Goal: Contribute content

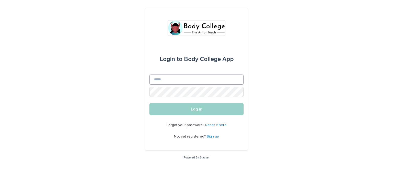
click at [202, 80] on input "Email" at bounding box center [196, 80] width 94 height 10
type input "**********"
click at [149, 103] on button "Log in" at bounding box center [196, 109] width 94 height 12
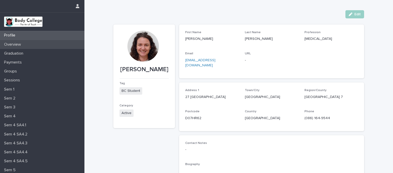
click at [28, 45] on div "Overview" at bounding box center [42, 44] width 84 height 9
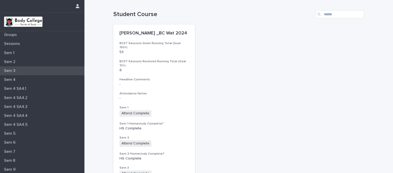
scroll to position [56, 0]
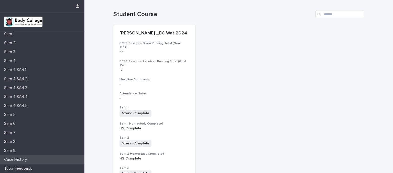
click at [24, 160] on p "Case History" at bounding box center [16, 160] width 29 height 5
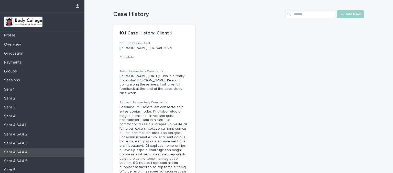
scroll to position [56, 0]
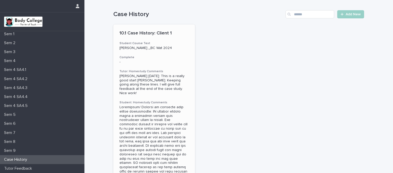
click at [176, 56] on h3 "Complete" at bounding box center [153, 58] width 69 height 4
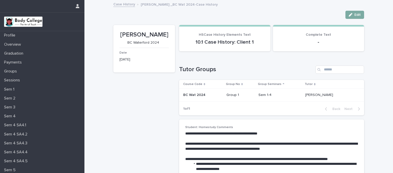
click at [349, 16] on icon "button" at bounding box center [351, 15] width 4 height 4
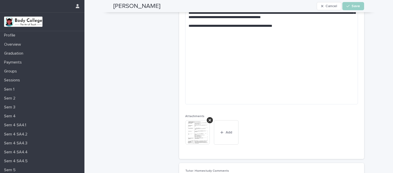
scroll to position [1069, 0]
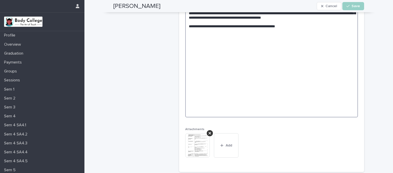
paste textarea "**********"
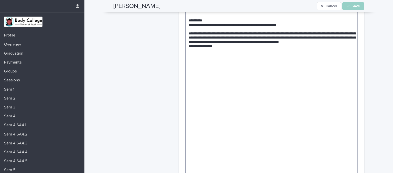
scroll to position [1087, 0]
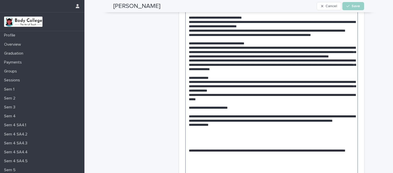
scroll to position [1151, 0]
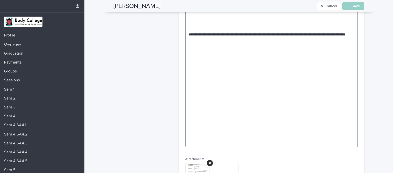
scroll to position [1269, 0]
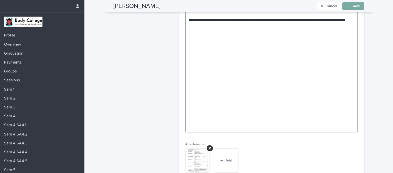
type textarea "**********"
click at [355, 7] on span "Save" at bounding box center [356, 6] width 8 height 4
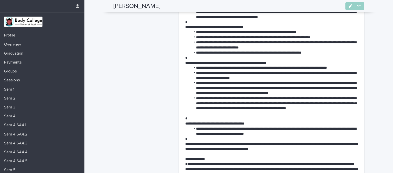
scroll to position [1154, 0]
click at [355, 6] on span "Edit" at bounding box center [357, 6] width 6 height 4
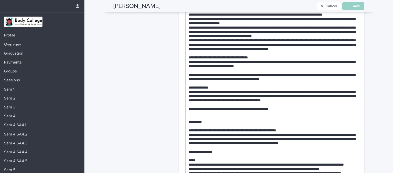
scroll to position [988, 0]
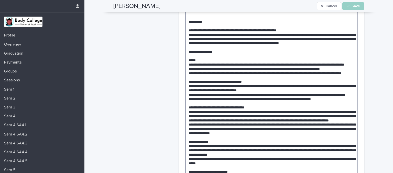
scroll to position [1087, 0]
drag, startPoint x: 350, startPoint y: 64, endPoint x: 188, endPoint y: 60, distance: 162.0
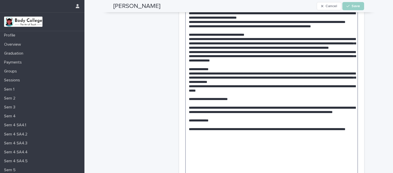
scroll to position [1169, 0]
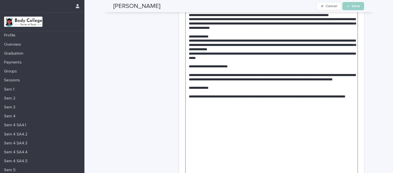
scroll to position [1197, 0]
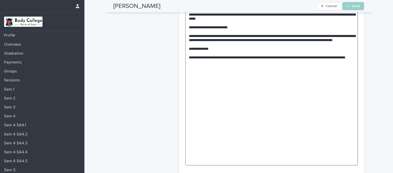
scroll to position [1237, 0]
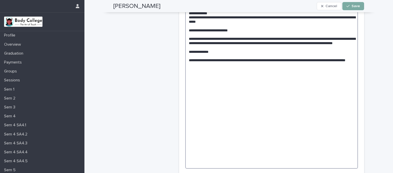
type textarea "**********"
click at [354, 8] on button "Save" at bounding box center [353, 6] width 22 height 8
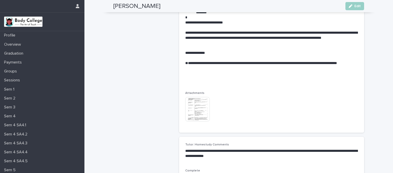
scroll to position [1550, 0]
